Goal: Task Accomplishment & Management: Manage account settings

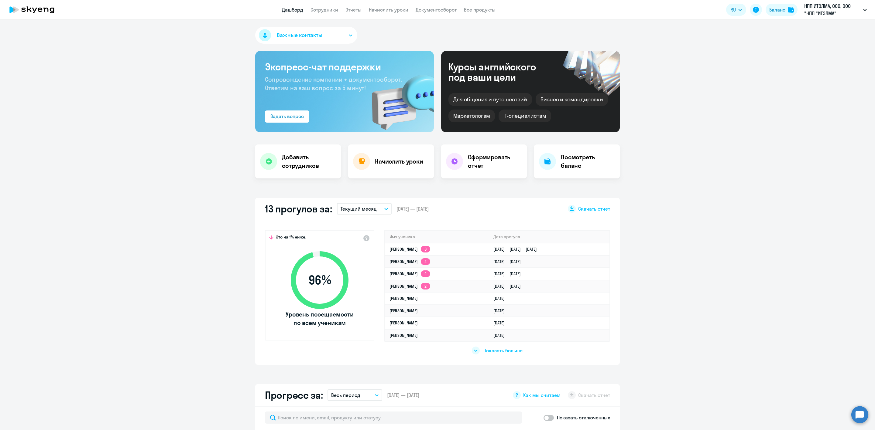
click at [332, 9] on link "Сотрудники" at bounding box center [324, 10] width 28 height 6
select select "30"
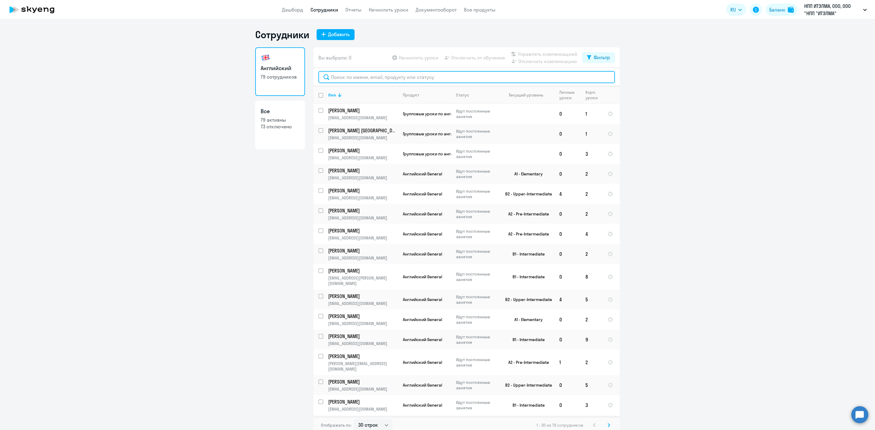
click at [334, 78] on input "text" at bounding box center [466, 77] width 296 height 12
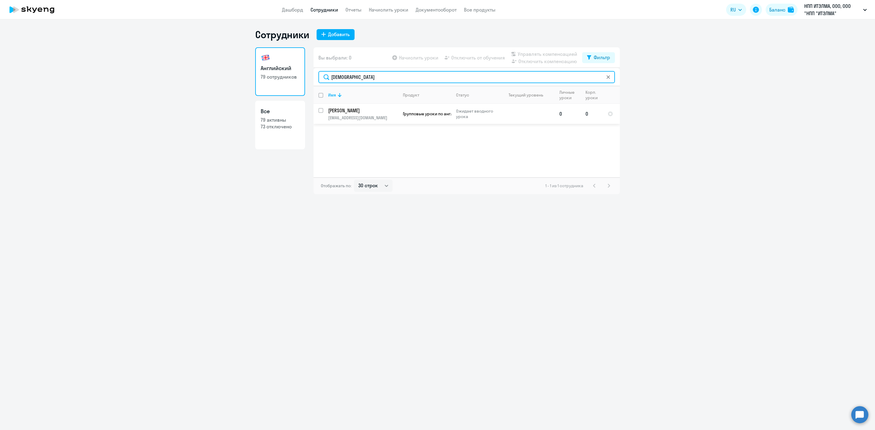
type input "[DEMOGRAPHIC_DATA]"
click at [320, 110] on input "select row 42787052" at bounding box center [324, 114] width 12 height 12
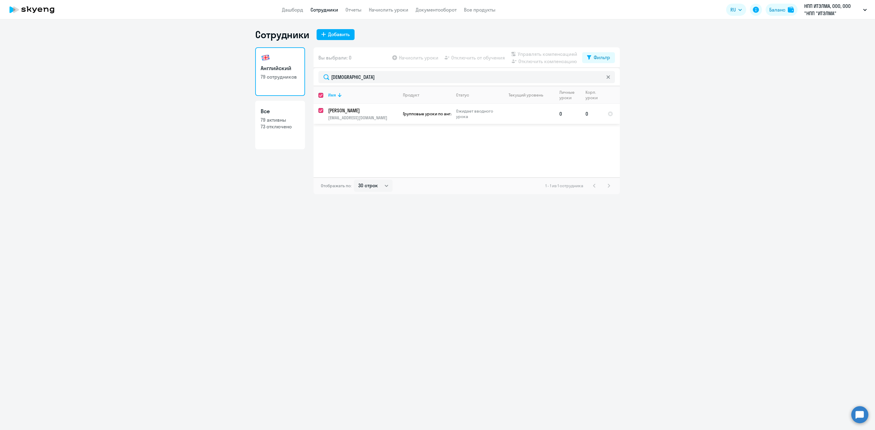
checkbox input "true"
click at [419, 55] on span "Начислить уроки" at bounding box center [418, 57] width 39 height 7
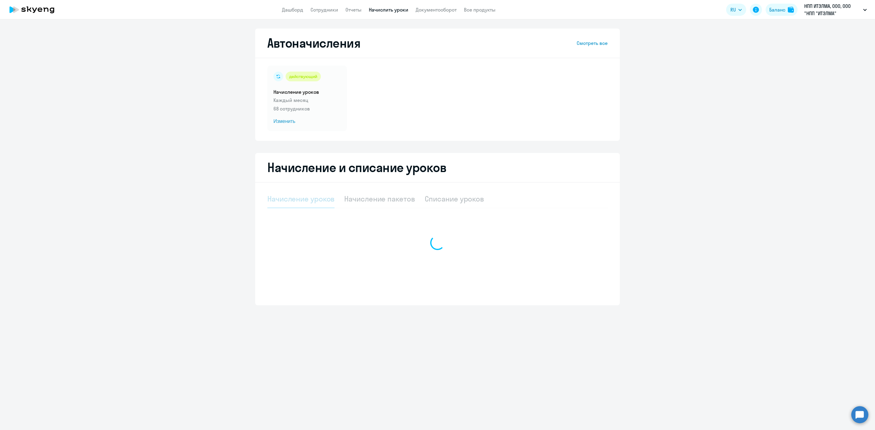
select select "10"
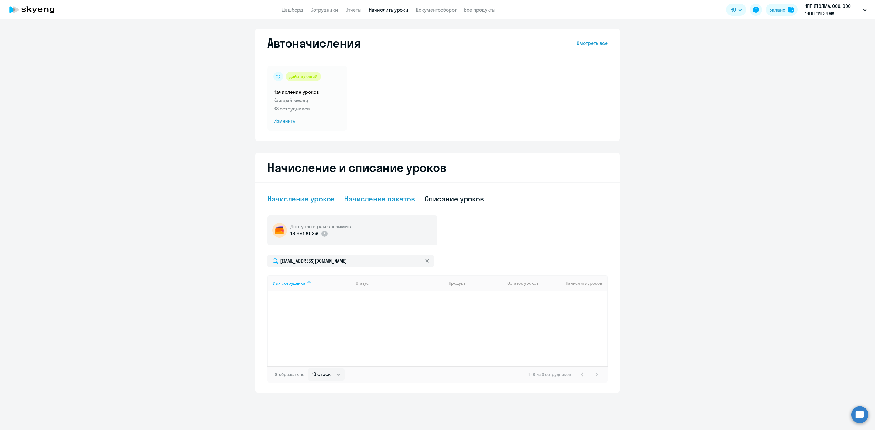
click at [385, 198] on div "Начисление пакетов" at bounding box center [379, 199] width 70 height 10
select select "10"
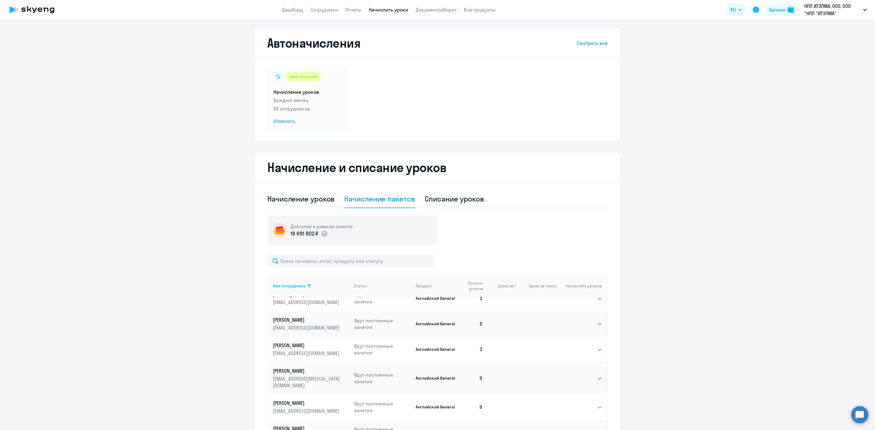
scroll to position [14, 0]
click at [333, 265] on input "text" at bounding box center [350, 261] width 166 height 12
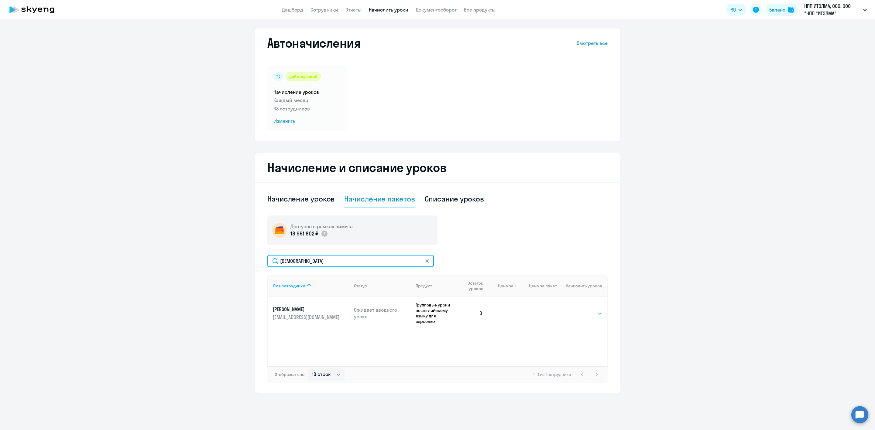
type input "[DEMOGRAPHIC_DATA]"
click at [589, 310] on select "Выбрать 8 48 64 96" at bounding box center [589, 313] width 25 height 7
select select "8"
click at [577, 310] on select "Выбрать 8 48 64 96" at bounding box center [589, 313] width 25 height 7
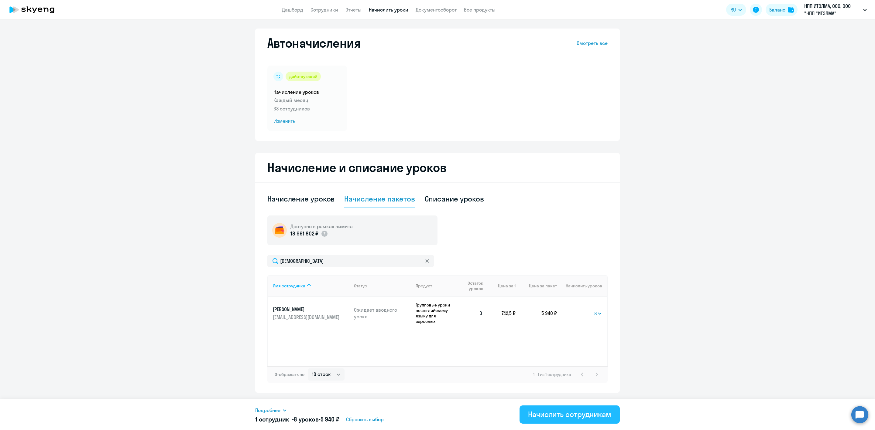
click at [564, 415] on div "Начислить сотрудникам" at bounding box center [569, 415] width 83 height 10
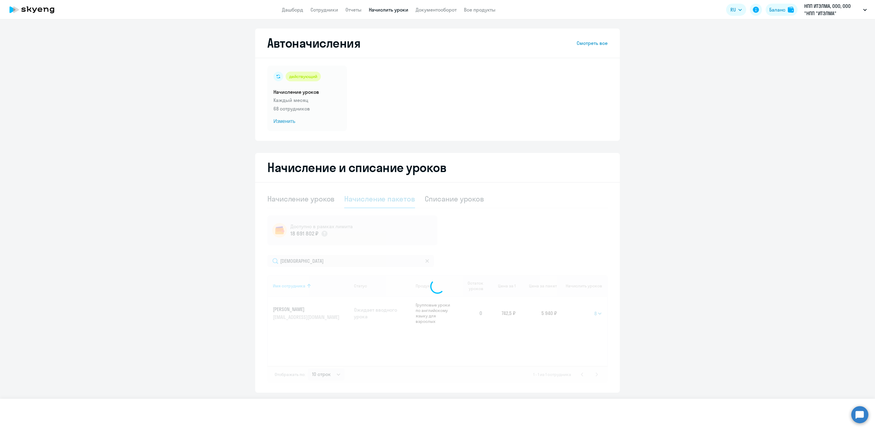
select select
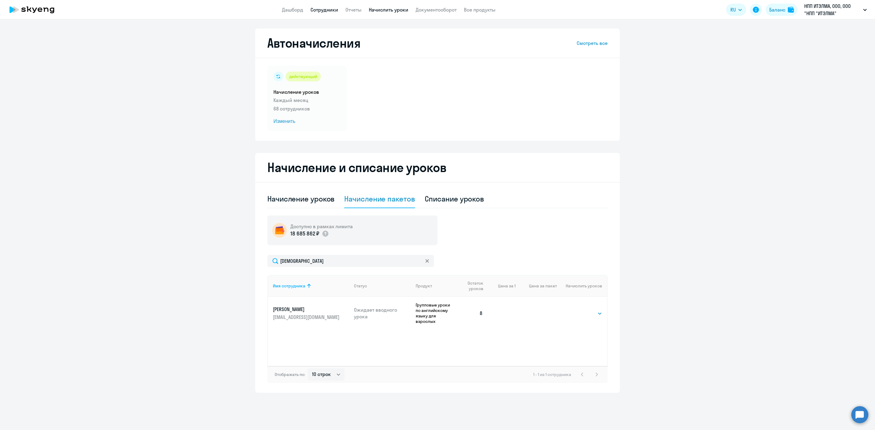
click at [332, 9] on link "Сотрудники" at bounding box center [324, 10] width 28 height 6
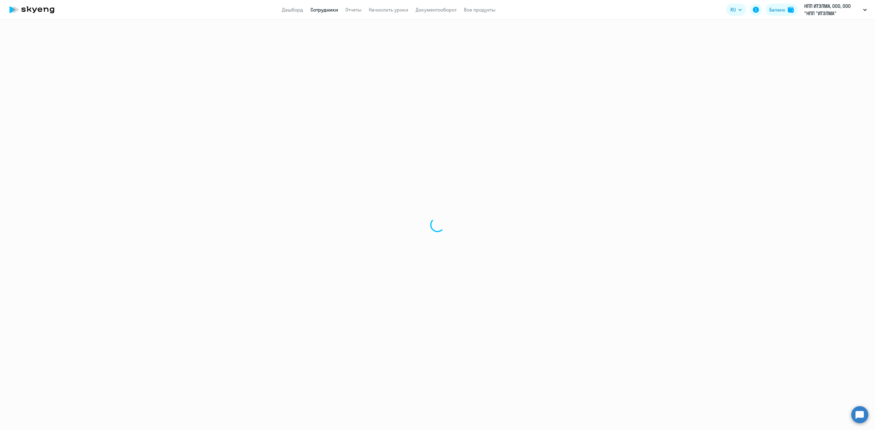
select select "30"
